Goal: Find specific page/section: Find specific page/section

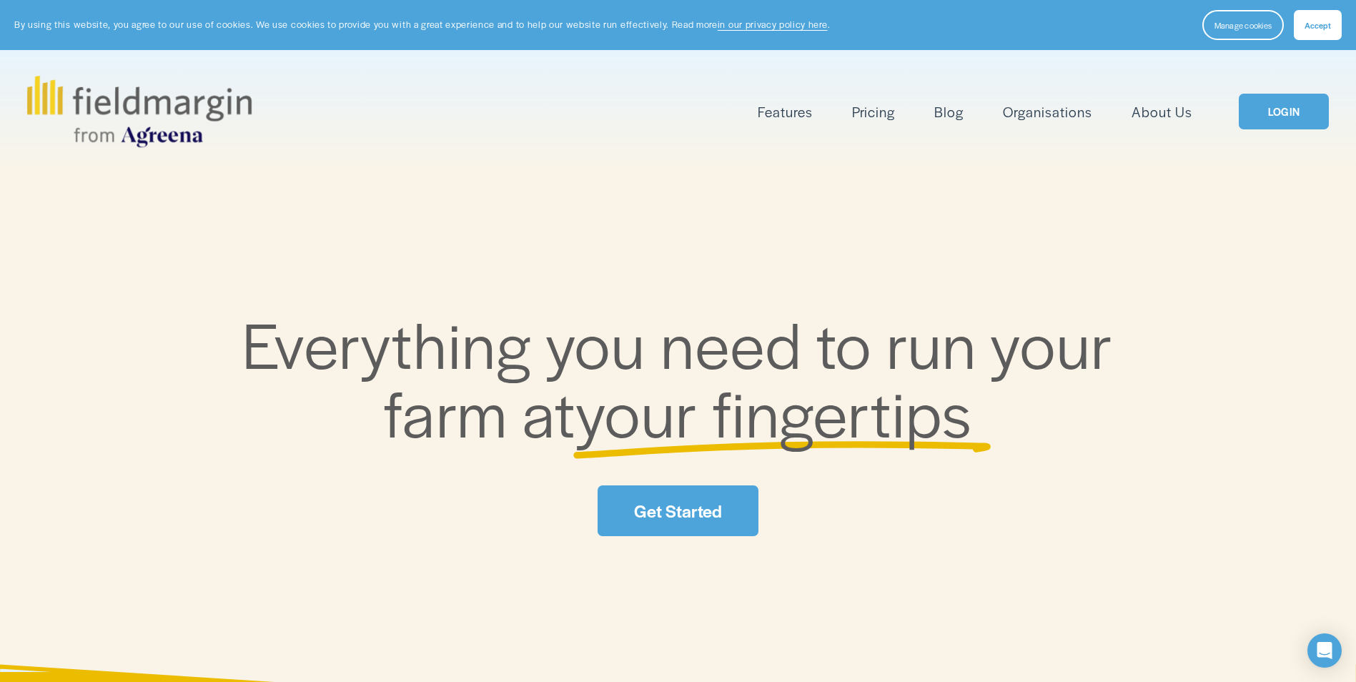
click at [1284, 116] on link "LOGIN" at bounding box center [1283, 112] width 90 height 36
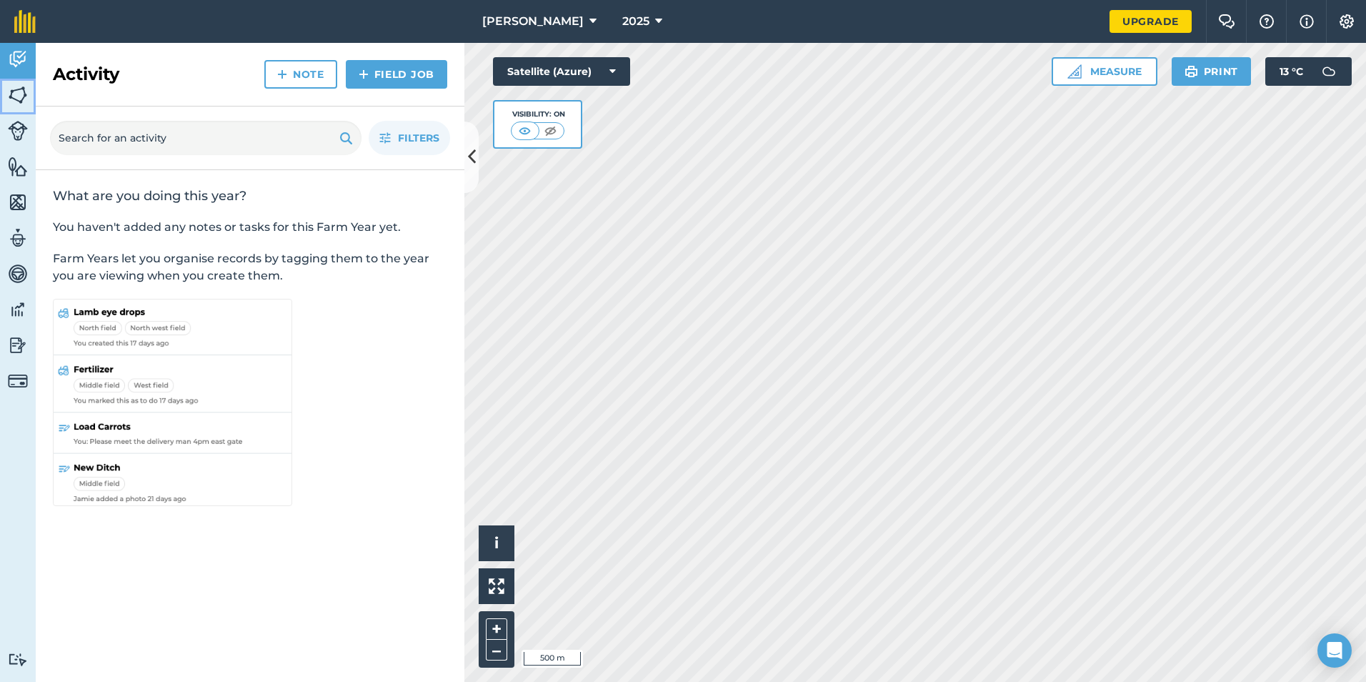
click at [21, 94] on img at bounding box center [18, 94] width 20 height 21
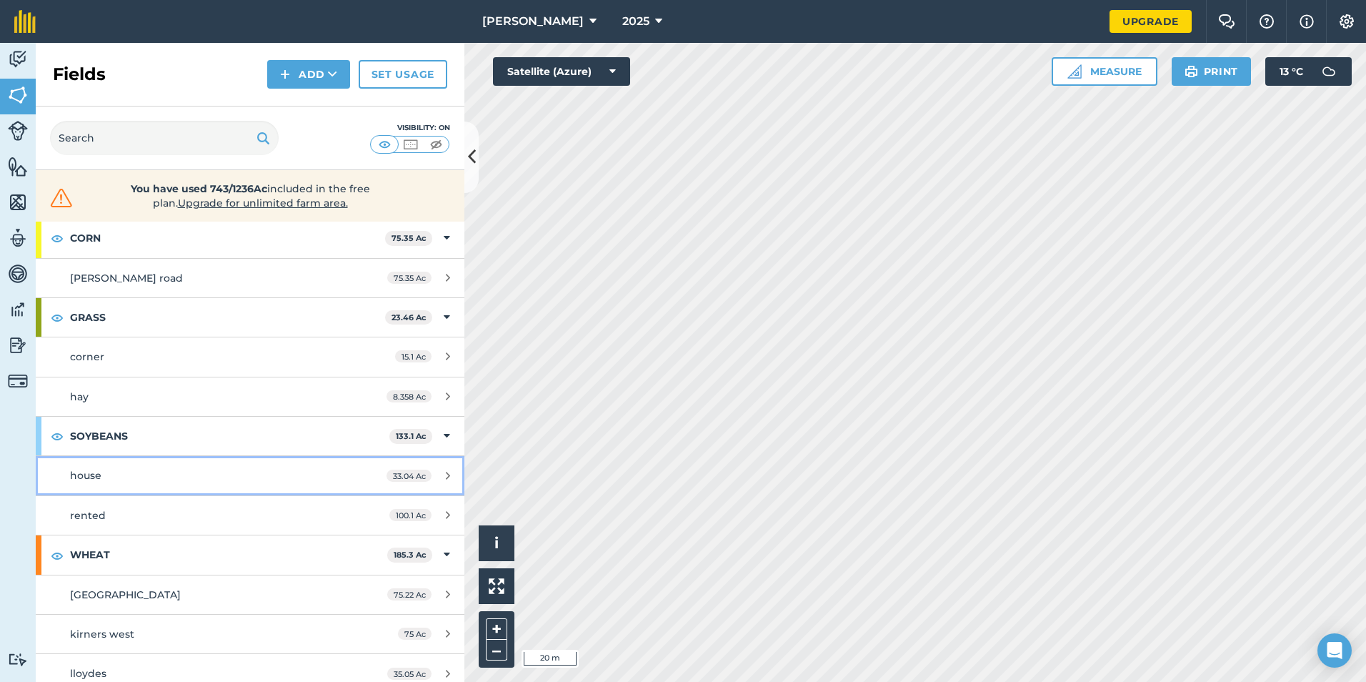
scroll to position [312, 0]
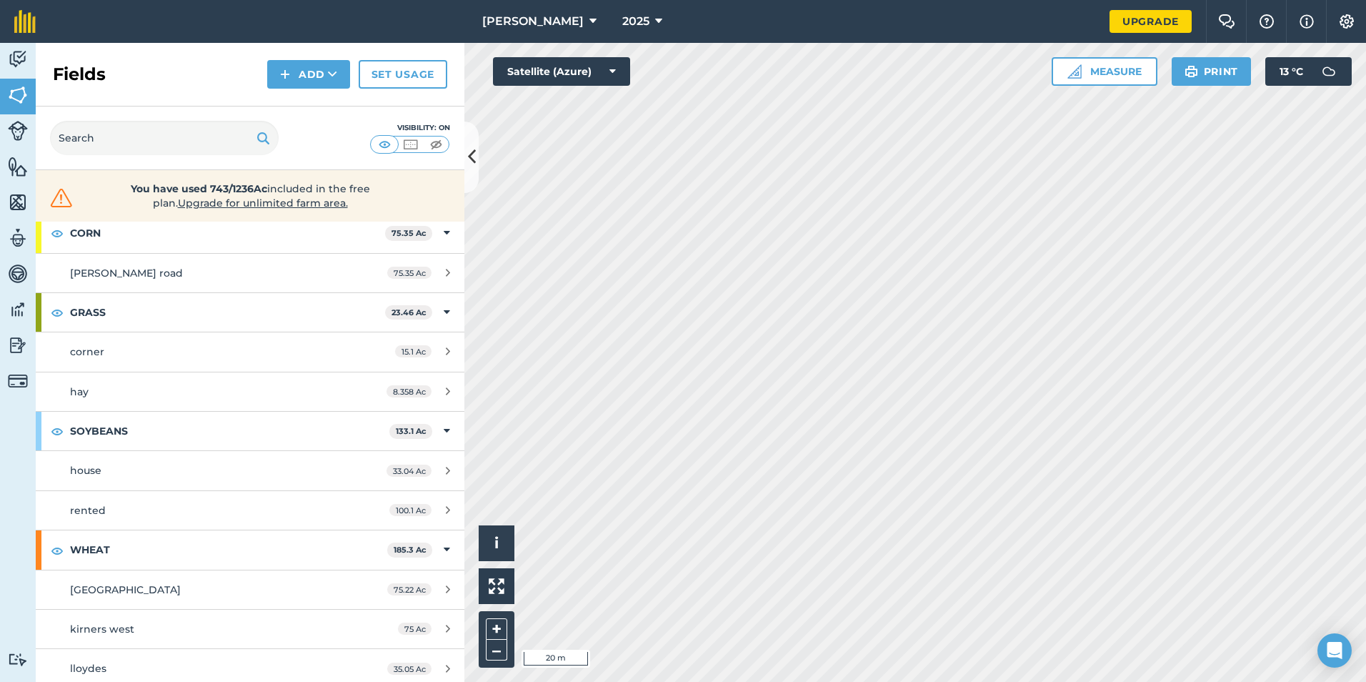
click at [1366, 681] on html "bannister 2025 Upgrade Farm Chat Help Info Settings Map printing is not availab…" at bounding box center [683, 341] width 1366 height 682
